Goal: Check status: Check status

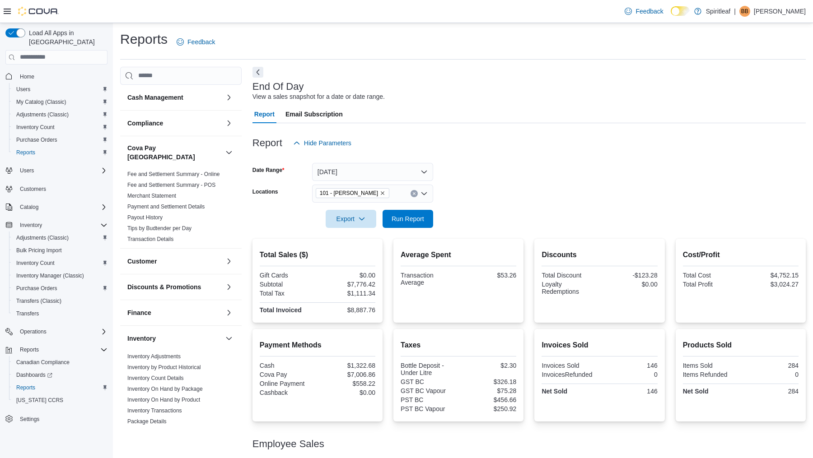
scroll to position [56, 0]
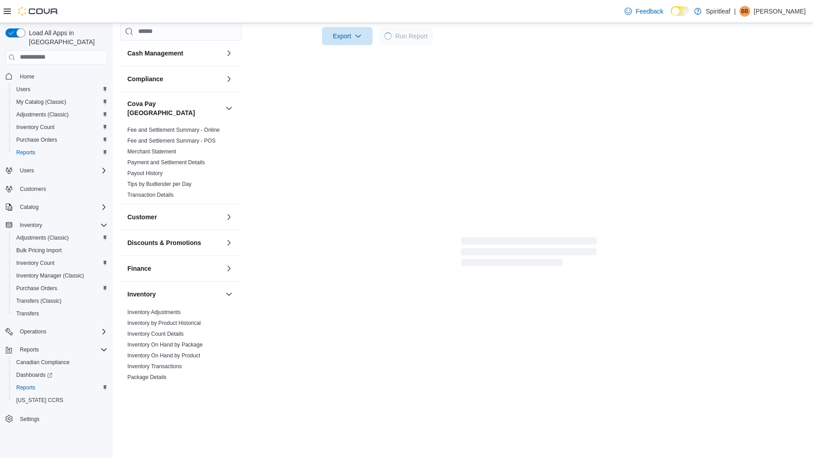
scroll to position [56, 0]
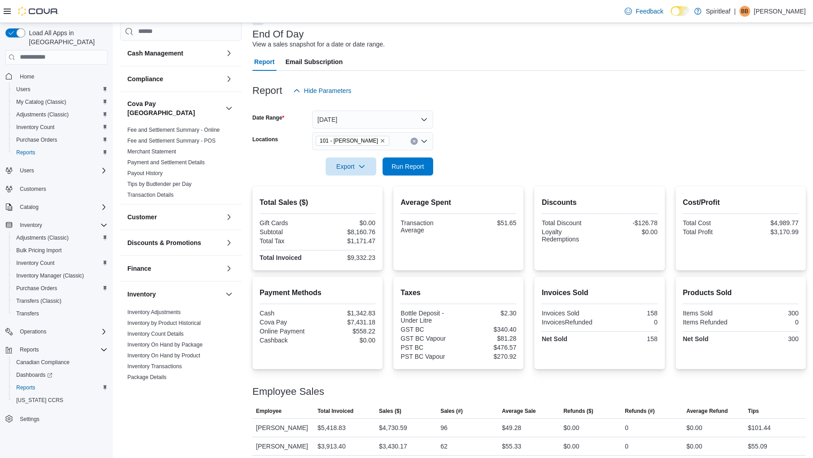
scroll to position [56, 0]
